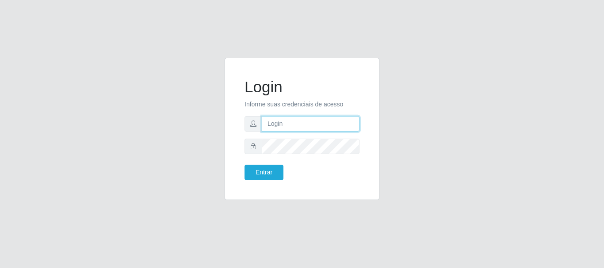
click at [299, 124] on input "text" at bounding box center [311, 123] width 98 height 15
type input "[EMAIL_ADDRESS][DOMAIN_NAME]"
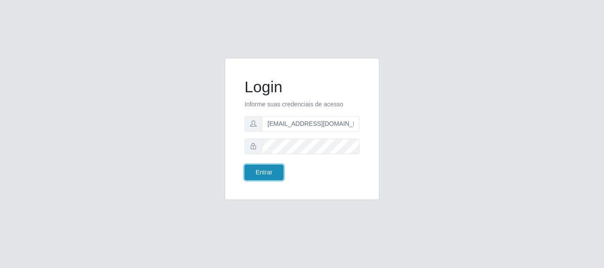
click at [269, 176] on button "Entrar" at bounding box center [263, 172] width 39 height 15
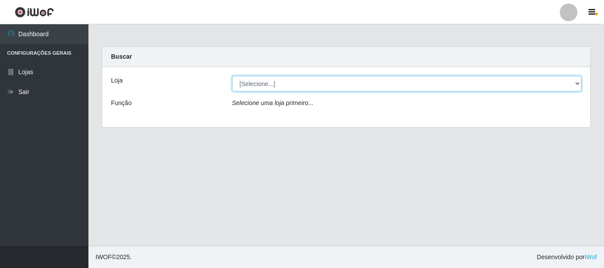
click at [577, 83] on select "[Selecione...] SuperFácil Atacado - Rodoviária" at bounding box center [406, 83] width 349 height 15
select select "400"
click at [232, 76] on select "[Selecione...] SuperFácil Atacado - Rodoviária" at bounding box center [406, 83] width 349 height 15
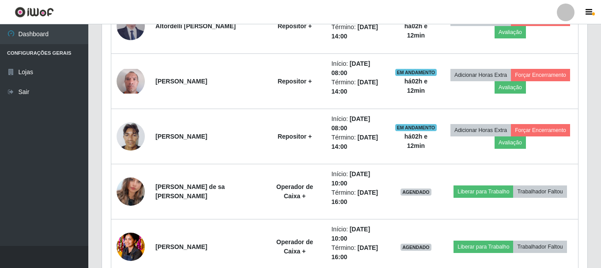
scroll to position [1060, 0]
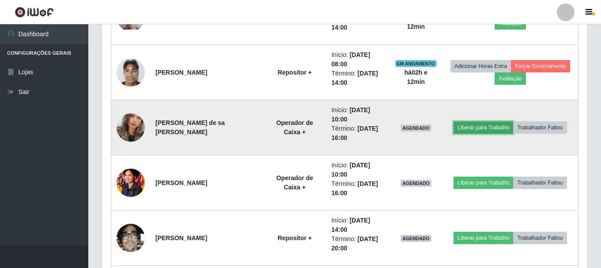
click at [472, 129] on button "Liberar para Trabalho" at bounding box center [484, 127] width 60 height 12
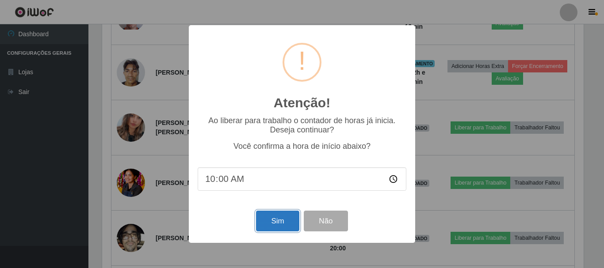
click at [269, 224] on button "Sim" at bounding box center [277, 221] width 43 height 21
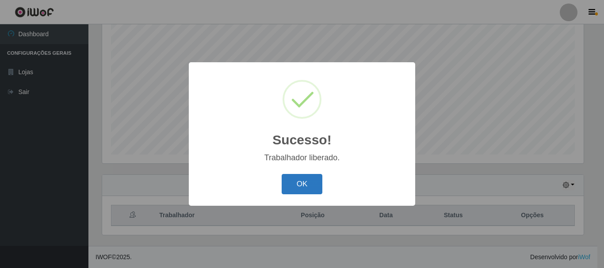
click at [292, 194] on button "OK" at bounding box center [301, 184] width 41 height 21
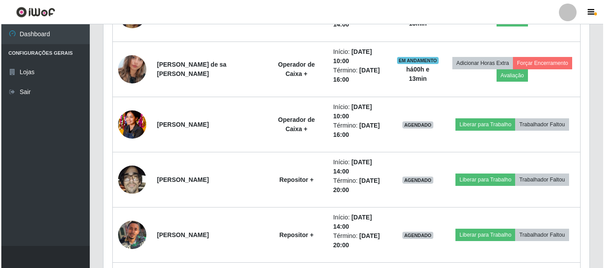
scroll to position [1133, 0]
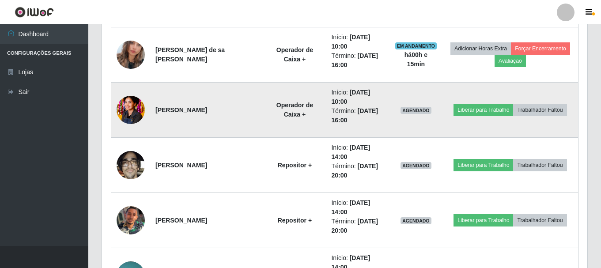
click at [136, 108] on img at bounding box center [131, 110] width 28 height 42
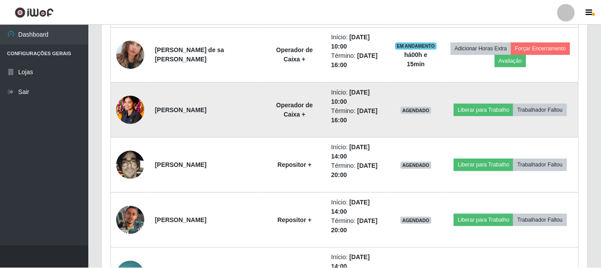
scroll to position [183, 481]
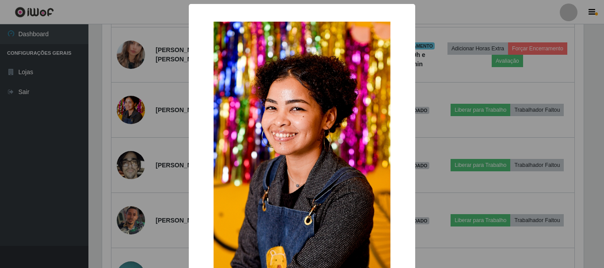
click at [168, 119] on div "× OK Cancel" at bounding box center [302, 134] width 604 height 268
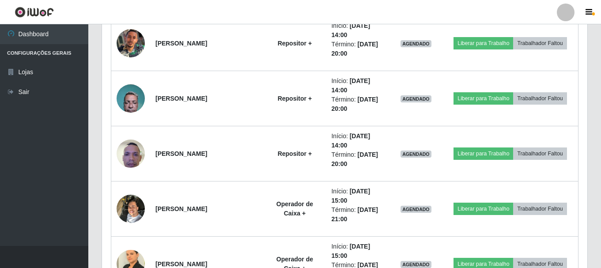
scroll to position [1310, 0]
